Goal: Transaction & Acquisition: Download file/media

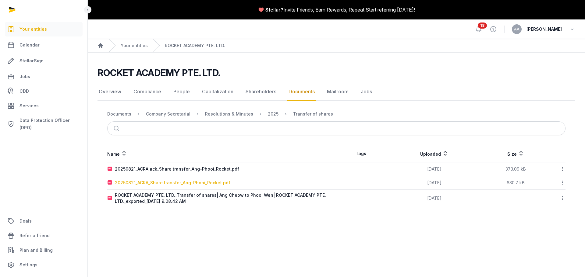
drag, startPoint x: 193, startPoint y: 183, endPoint x: 157, endPoint y: 185, distance: 35.7
click at [157, 185] on div "20250821_ACRA_Share transfer_Ang-Phooi_Rocket.pdf" at bounding box center [172, 183] width 115 height 6
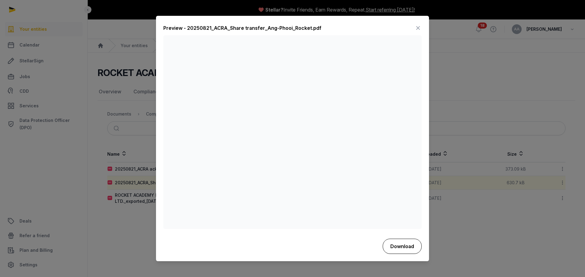
click at [399, 252] on button "Download" at bounding box center [402, 246] width 39 height 15
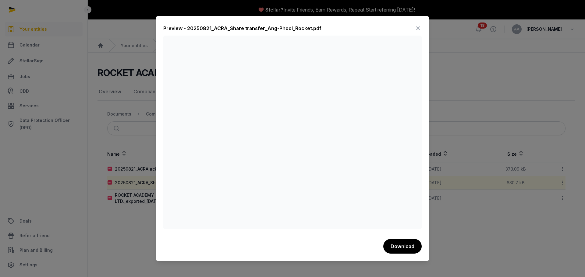
click at [143, 233] on div at bounding box center [292, 138] width 585 height 277
click at [418, 27] on icon at bounding box center [417, 28] width 7 height 10
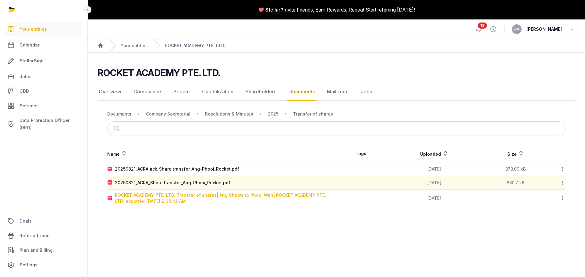
click at [222, 194] on div "ROCKET ACADEMY PTE. LTD._Transfer of shares| Ang Cheow to Phooi Wen| ROCKET ACA…" at bounding box center [225, 199] width 221 height 12
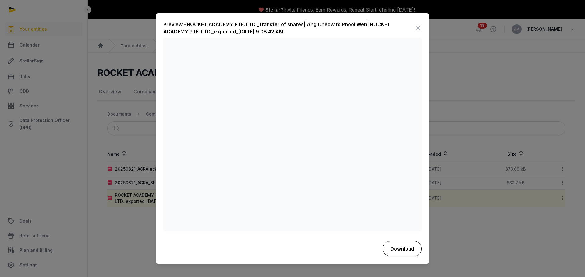
click at [407, 248] on button "Download" at bounding box center [402, 249] width 39 height 15
click at [419, 29] on icon at bounding box center [417, 28] width 7 height 10
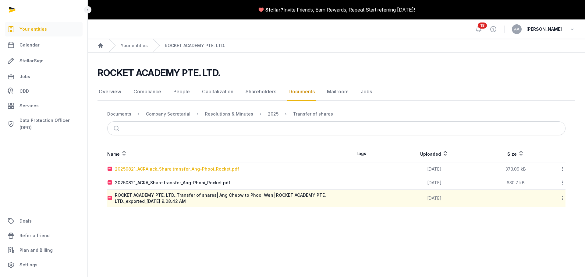
click at [228, 168] on div "20250821_ACRA ack_Share transfer_Ang-Phooi_Rocket.pdf" at bounding box center [177, 169] width 124 height 6
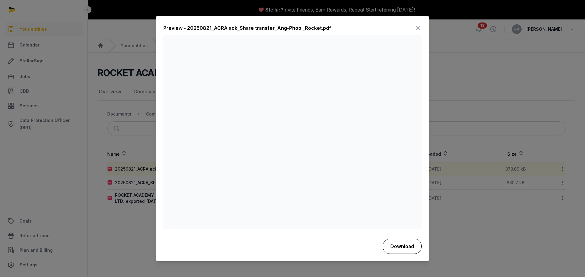
click at [406, 249] on button "Download" at bounding box center [402, 246] width 39 height 15
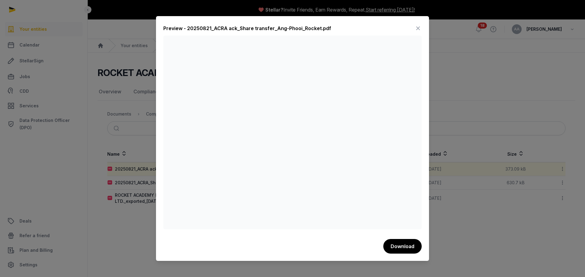
click at [417, 27] on icon at bounding box center [417, 28] width 7 height 10
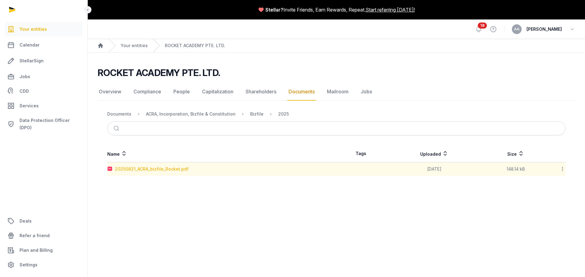
click at [141, 167] on div "20250821_ACRA_bizfile_Rocket.pdf" at bounding box center [152, 169] width 74 height 6
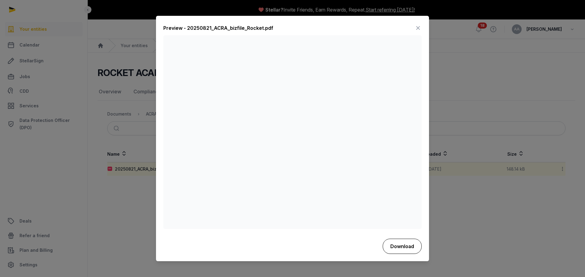
click at [405, 246] on button "Download" at bounding box center [402, 246] width 39 height 15
